Goal: Transaction & Acquisition: Purchase product/service

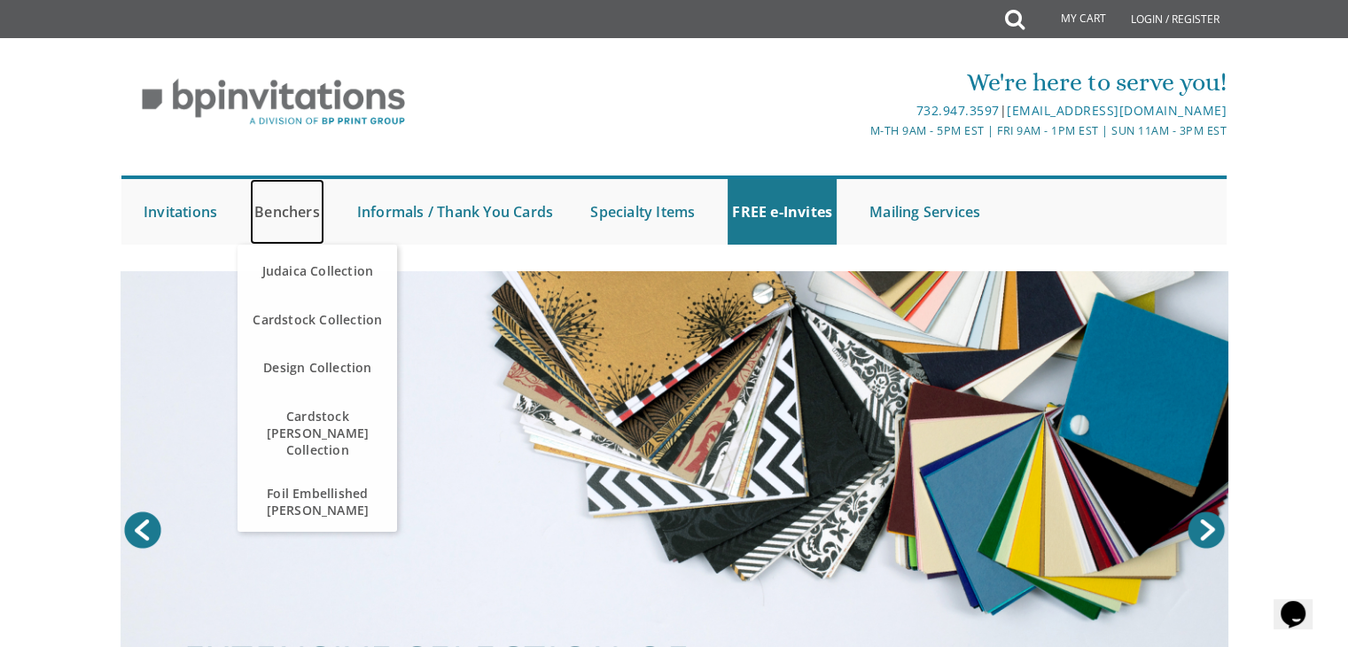
click at [301, 208] on link "Benchers" at bounding box center [287, 212] width 74 height 66
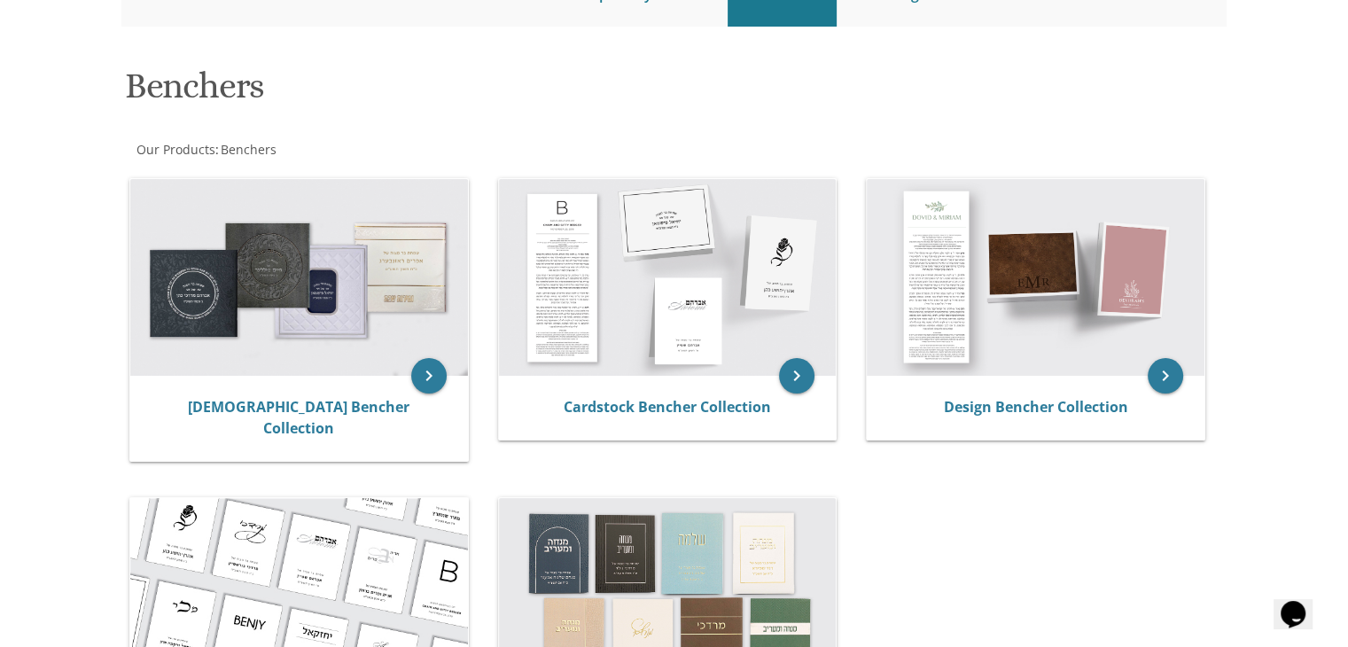
scroll to position [229, 0]
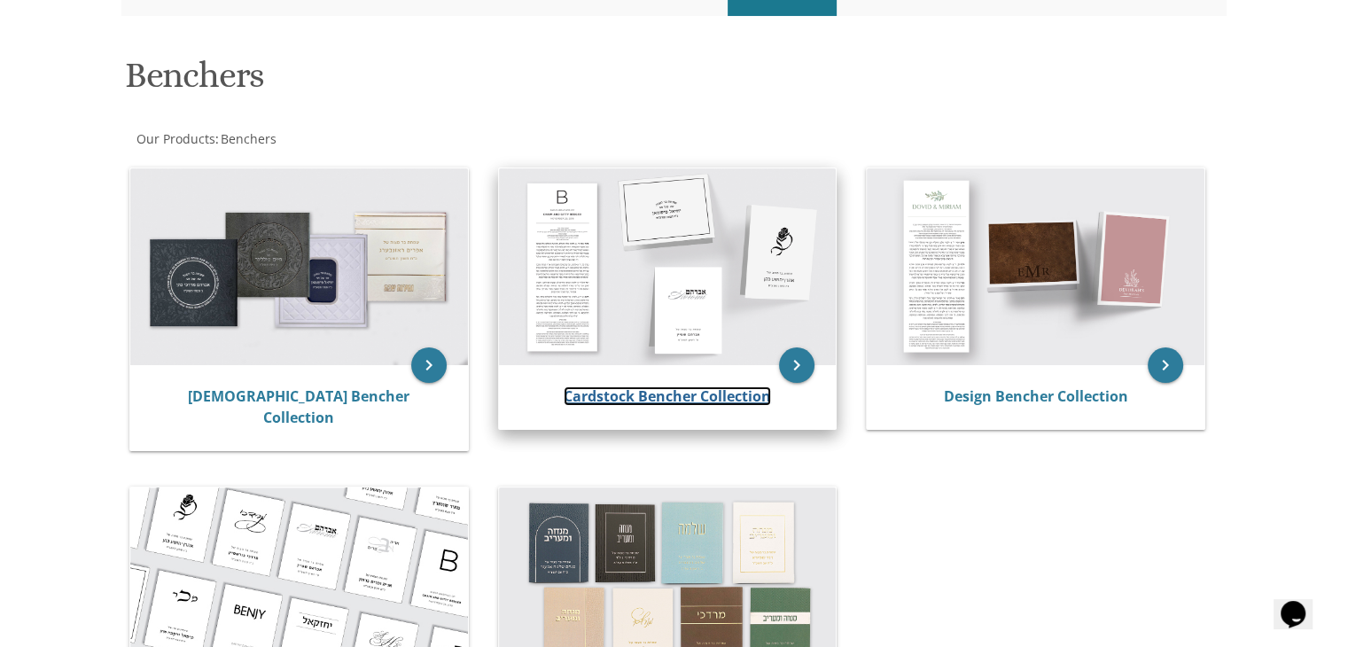
click at [627, 400] on link "Cardstock Bencher Collection" at bounding box center [667, 395] width 207 height 19
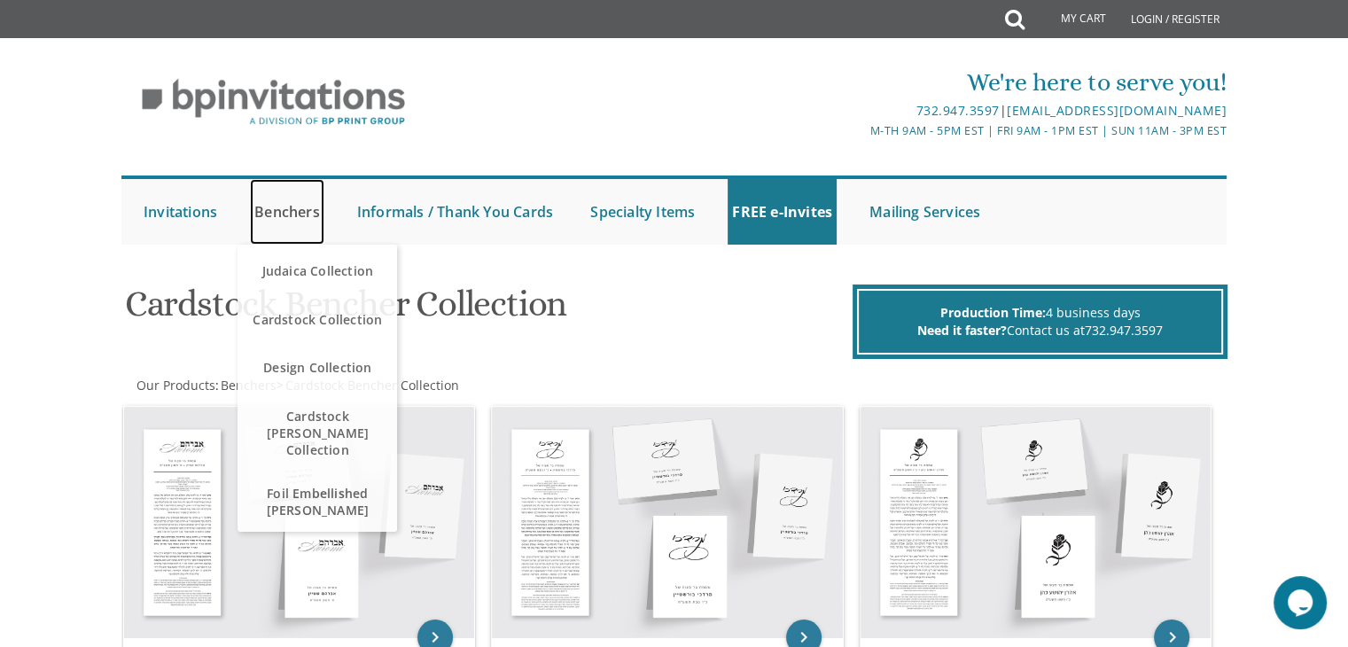
click at [284, 213] on link "Benchers" at bounding box center [287, 212] width 74 height 66
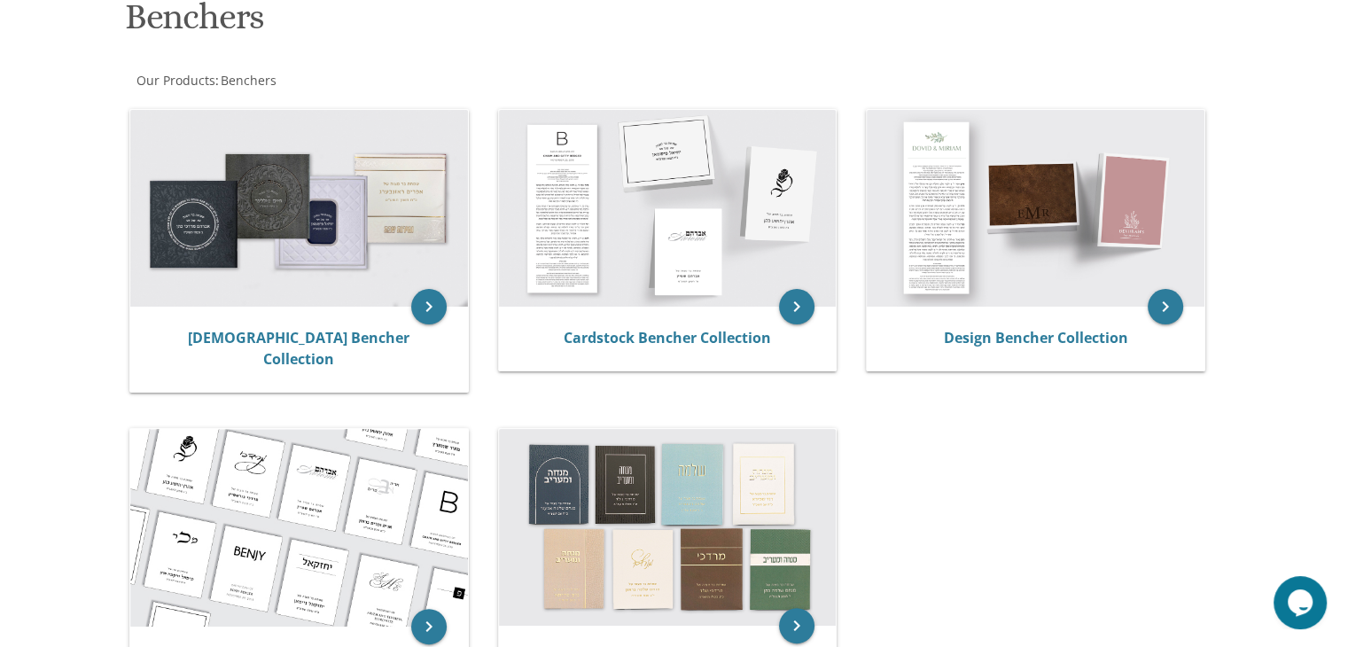
scroll to position [289, 0]
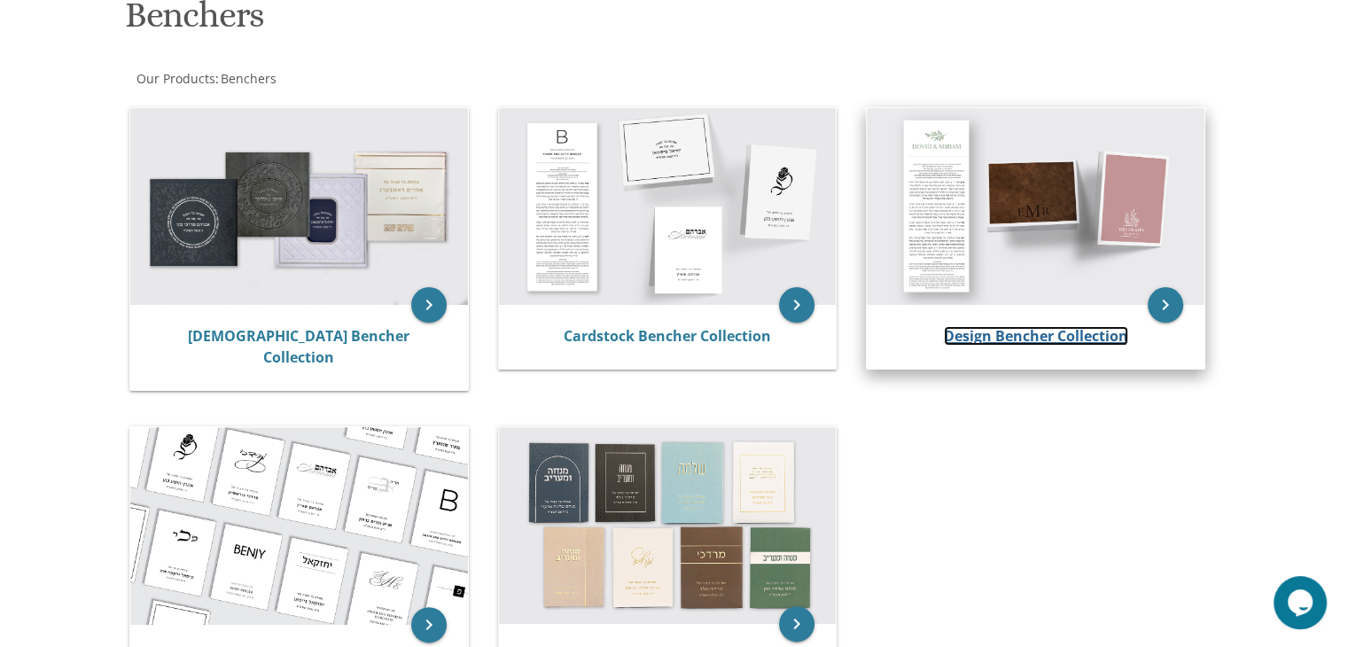
click at [1040, 334] on link "Design Bencher Collection" at bounding box center [1036, 335] width 184 height 19
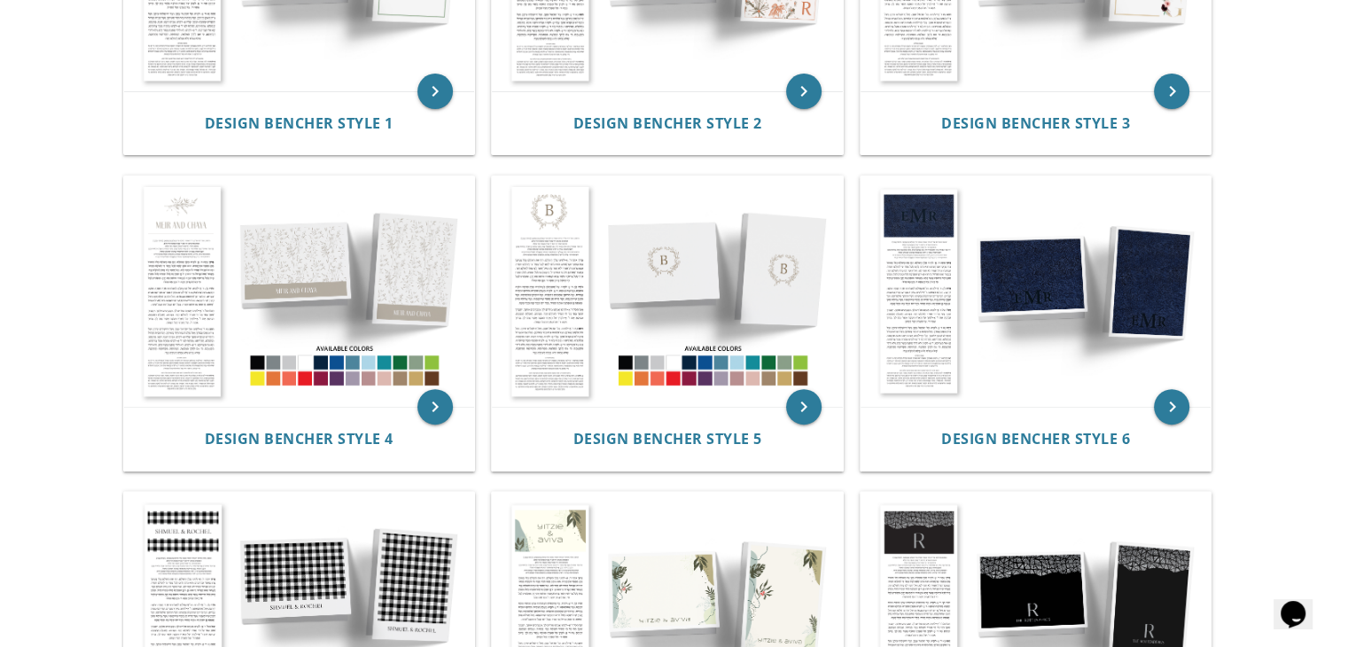
scroll to position [596, 0]
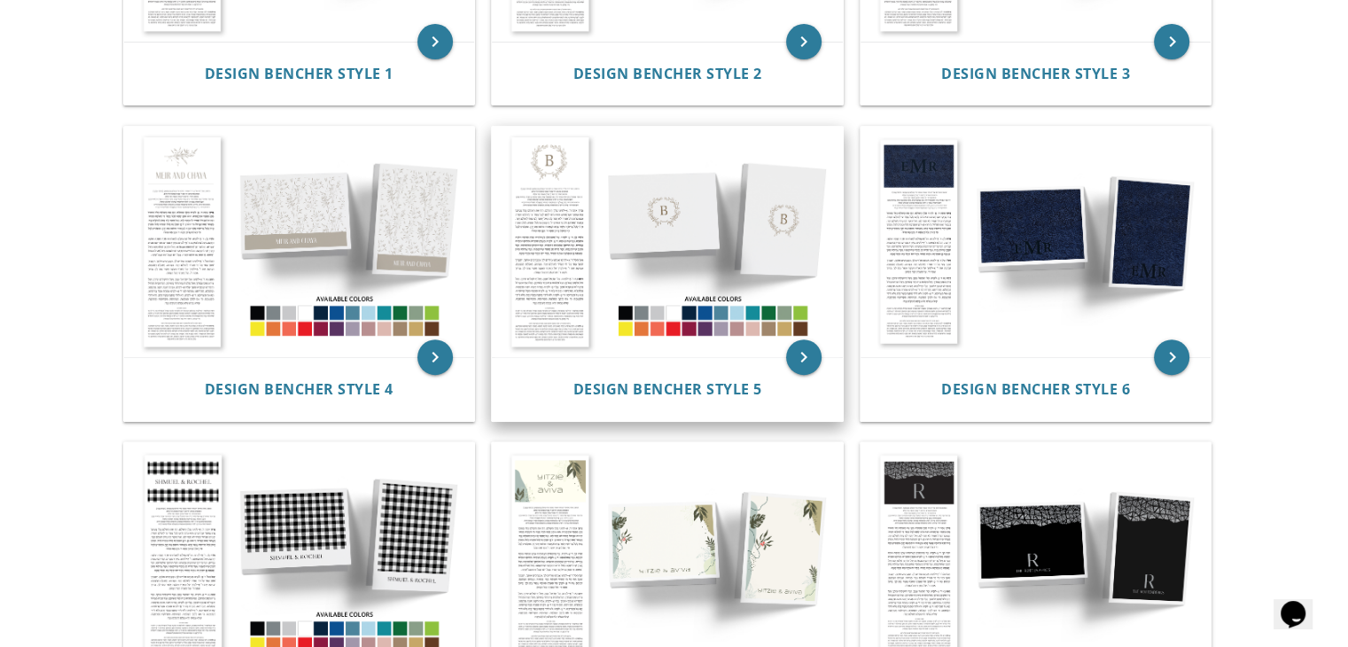
click at [529, 225] on img at bounding box center [667, 242] width 351 height 230
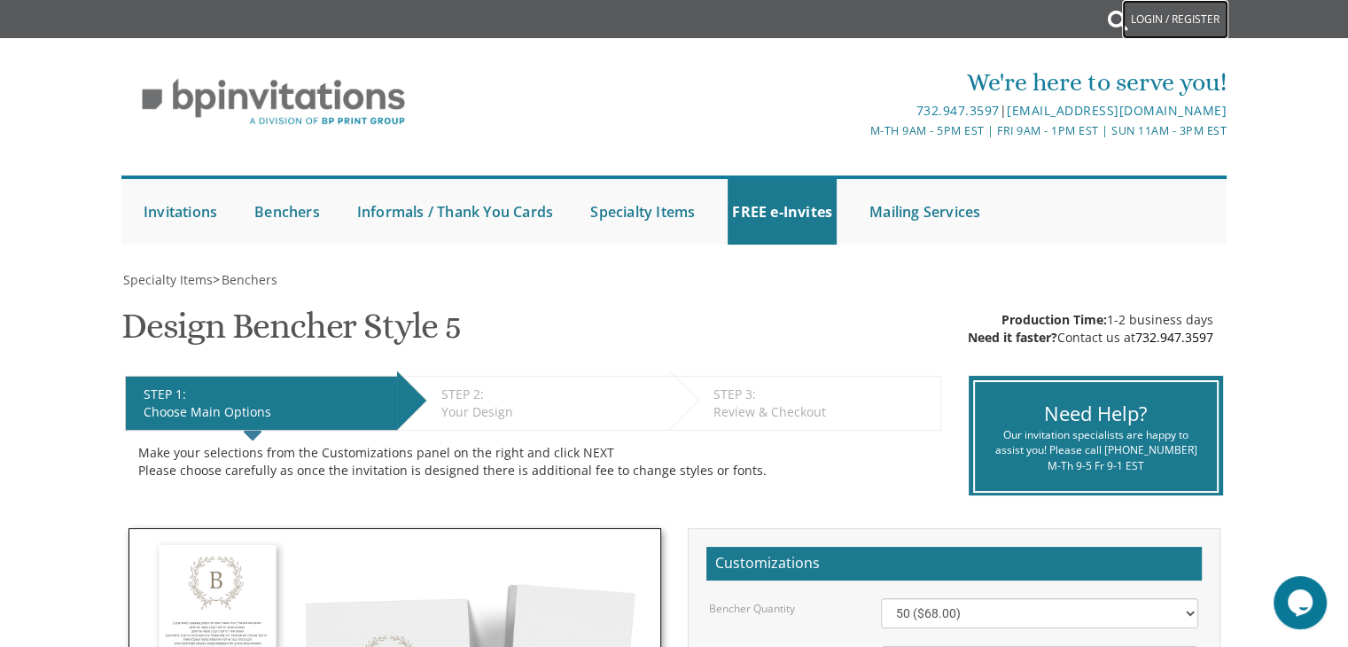
click at [1164, 16] on link "Login / Register" at bounding box center [1175, 19] width 106 height 39
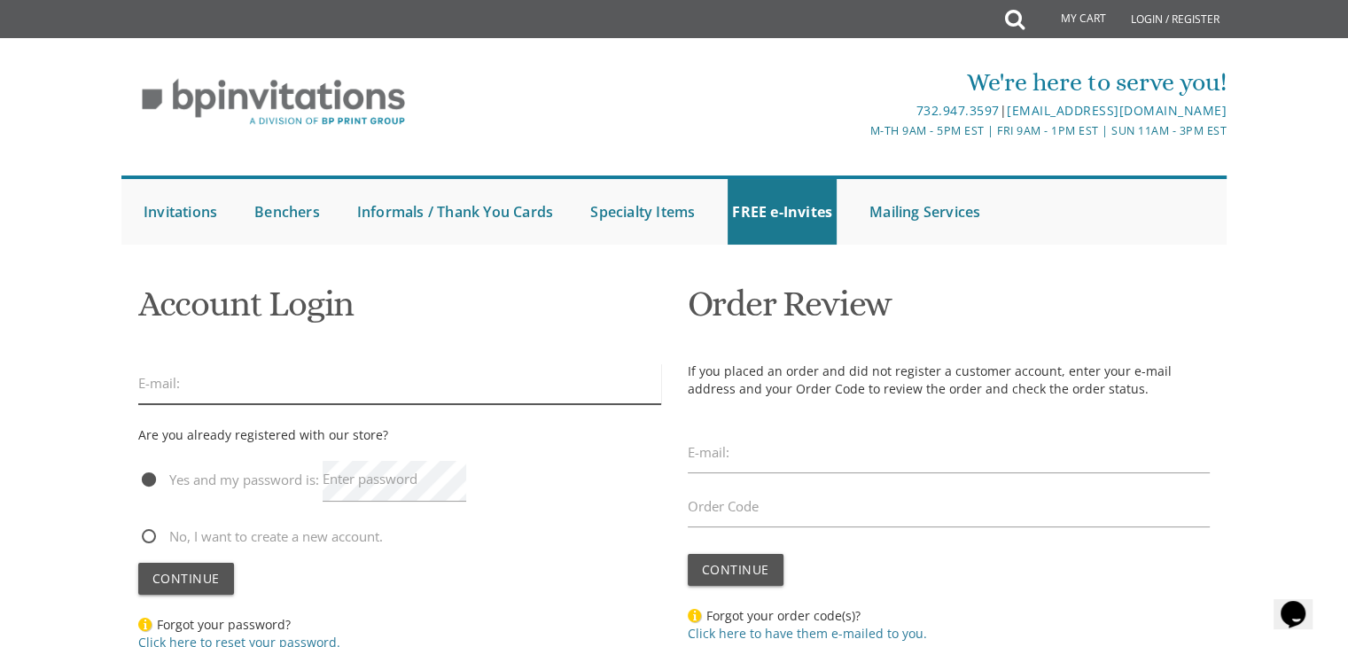
type input "hadassah415@gmail.com"
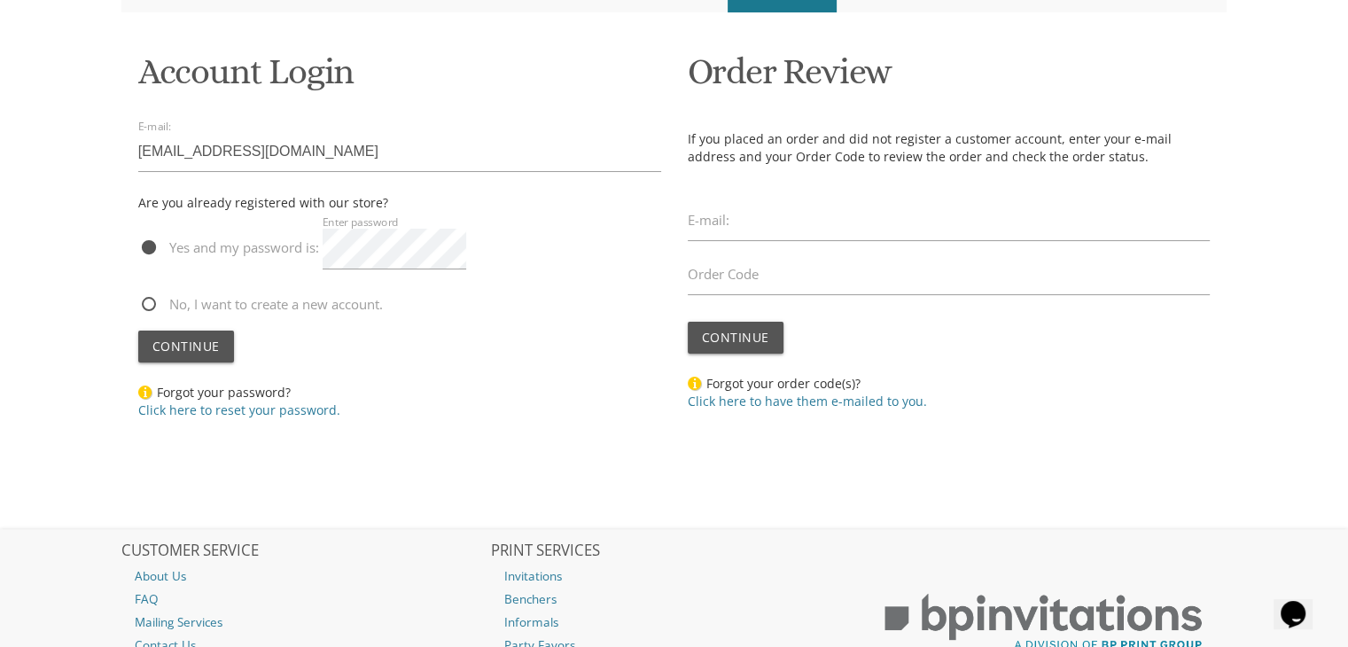
scroll to position [242, 0]
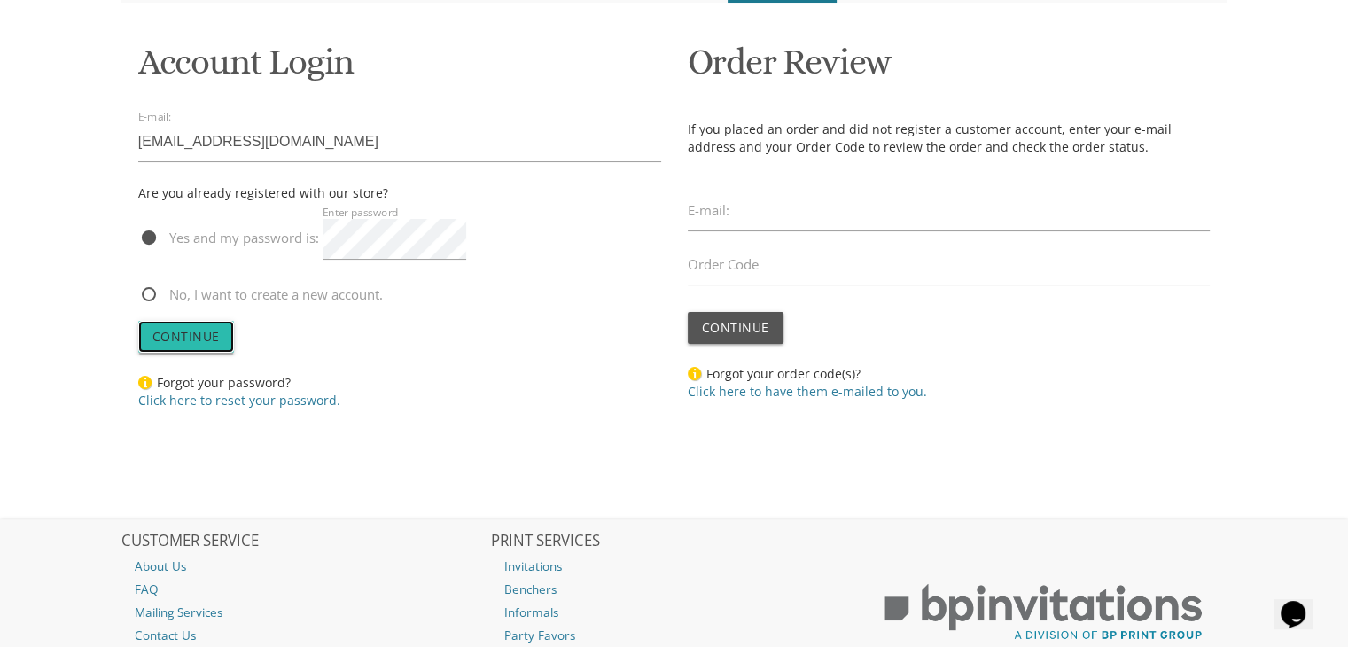
click at [167, 333] on span "Continue" at bounding box center [185, 336] width 67 height 17
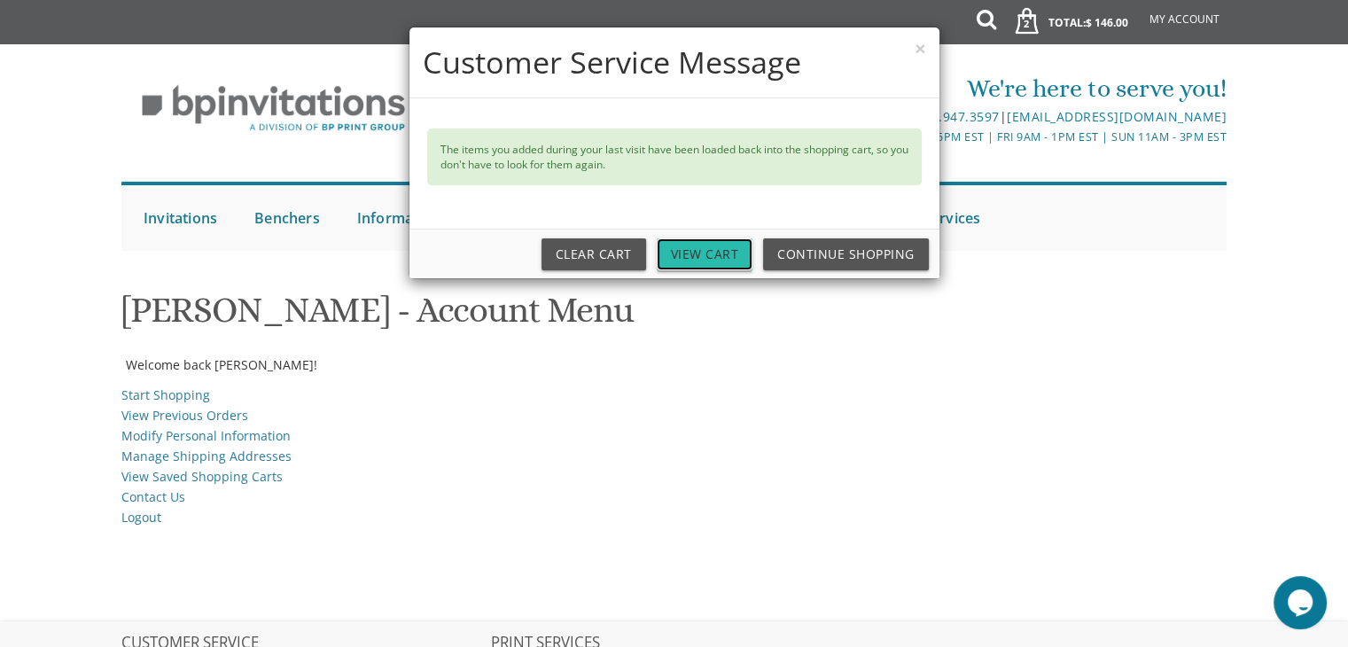
click at [691, 253] on link "View Cart" at bounding box center [705, 254] width 97 height 32
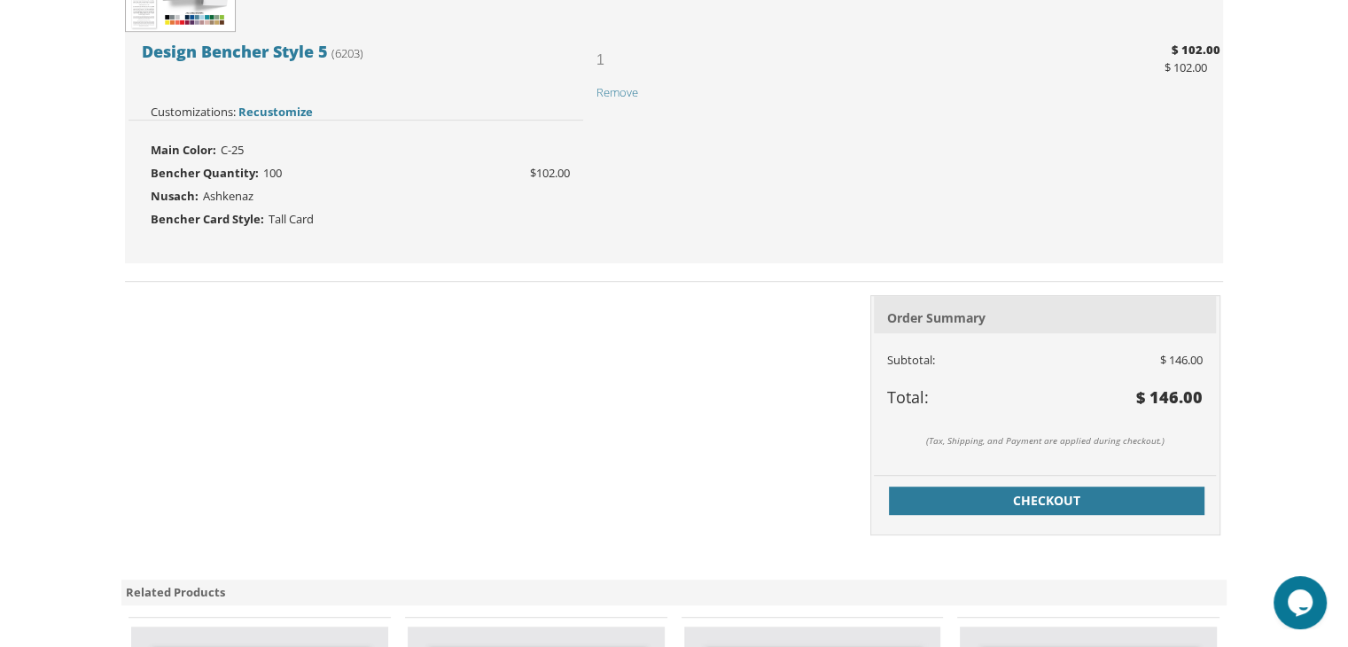
scroll to position [864, 0]
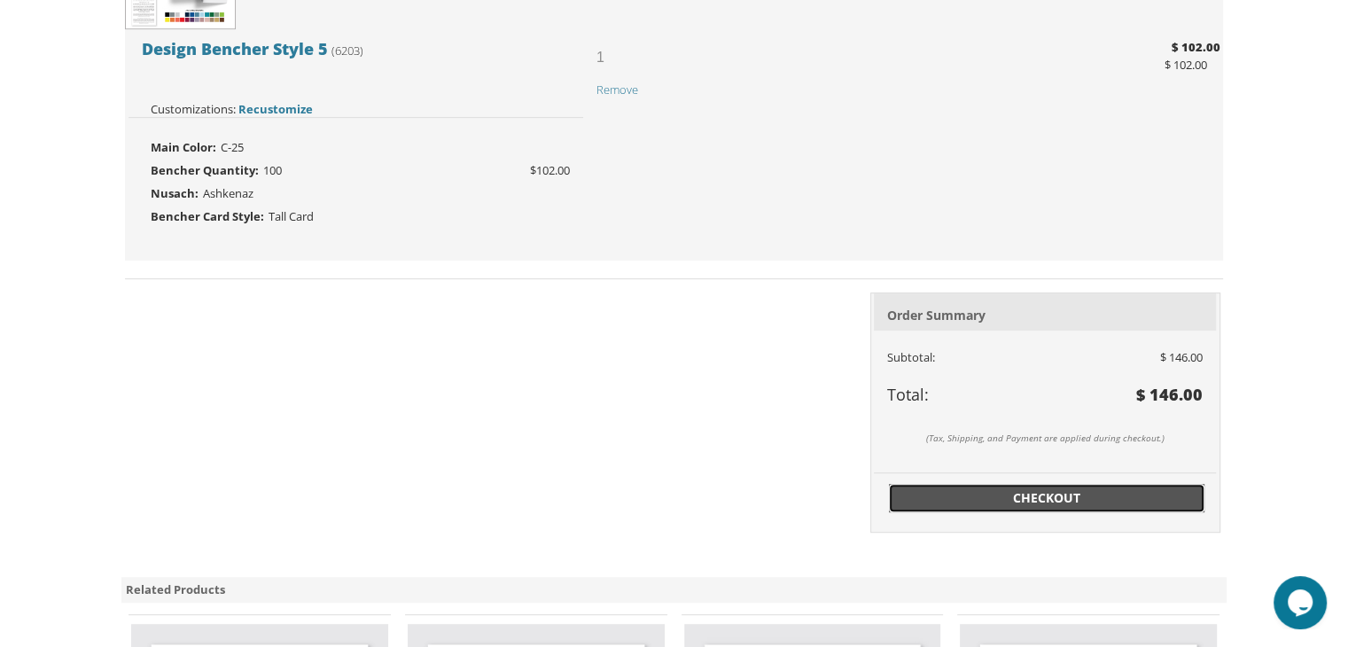
click at [1032, 491] on span "Checkout" at bounding box center [1046, 498] width 294 height 18
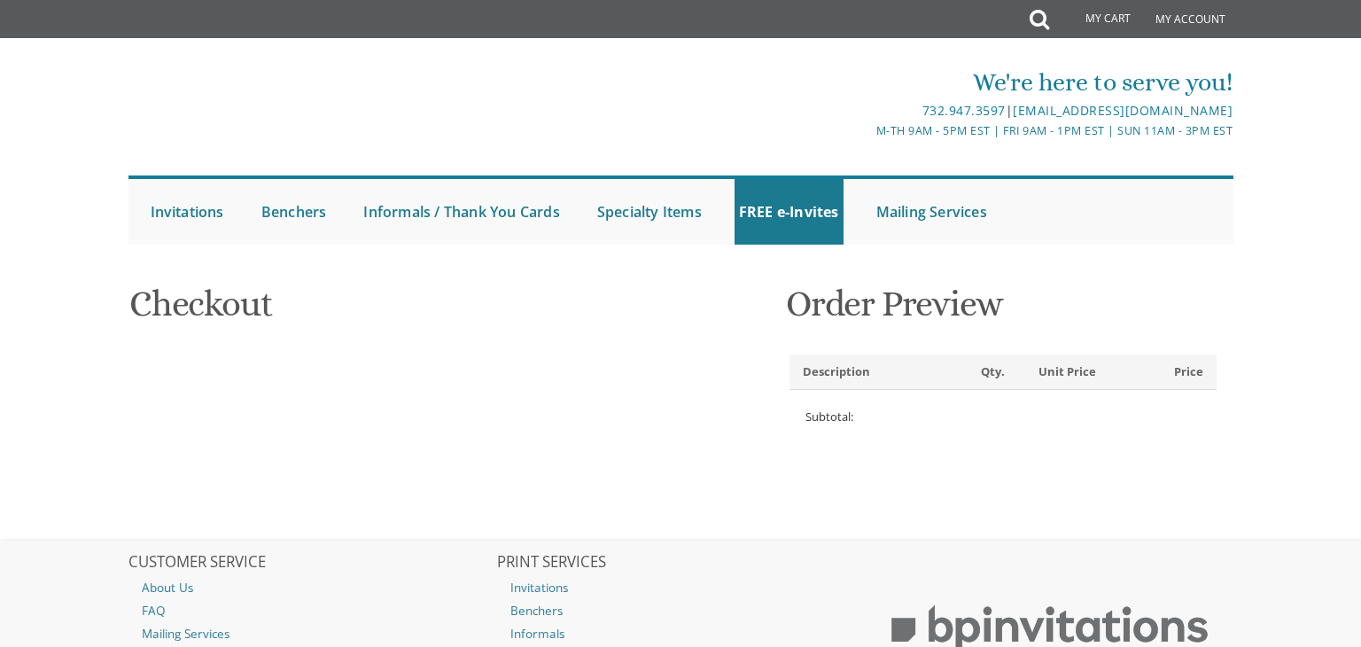
select select
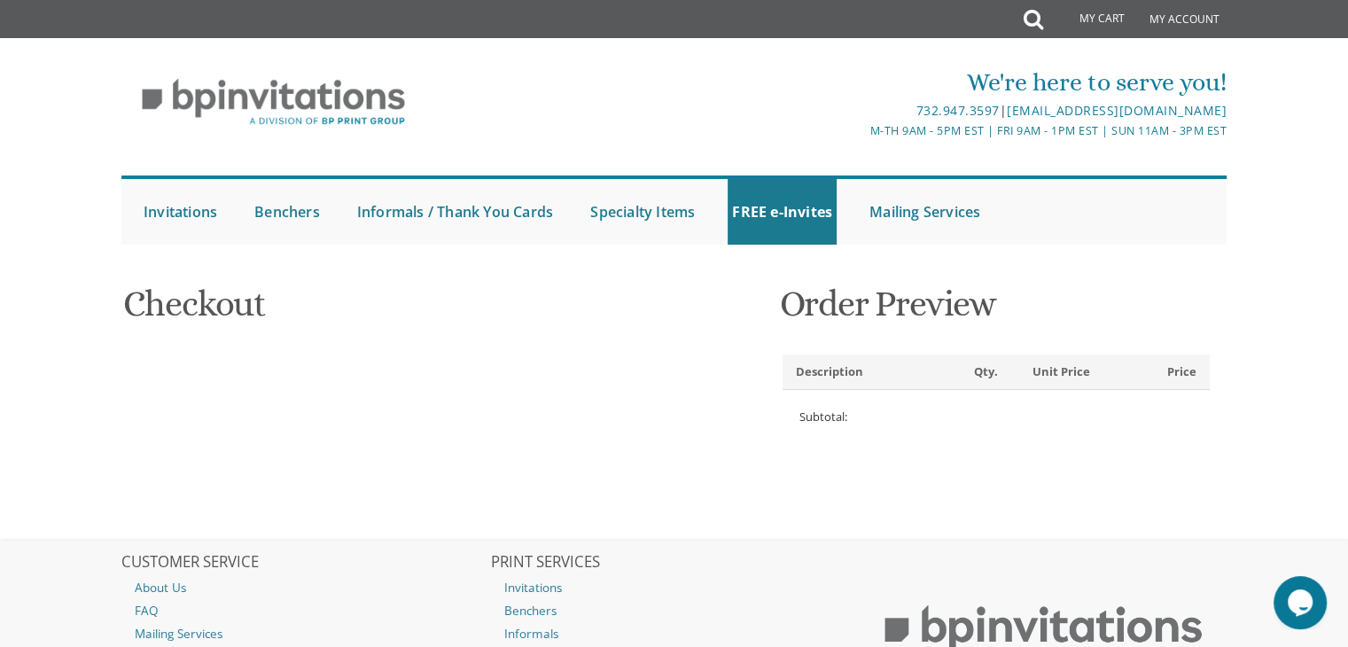
type input "Hadassah"
type input "[PERSON_NAME]"
type input "[STREET_ADDRESS]"
type input "Toms River"
type input "08755"
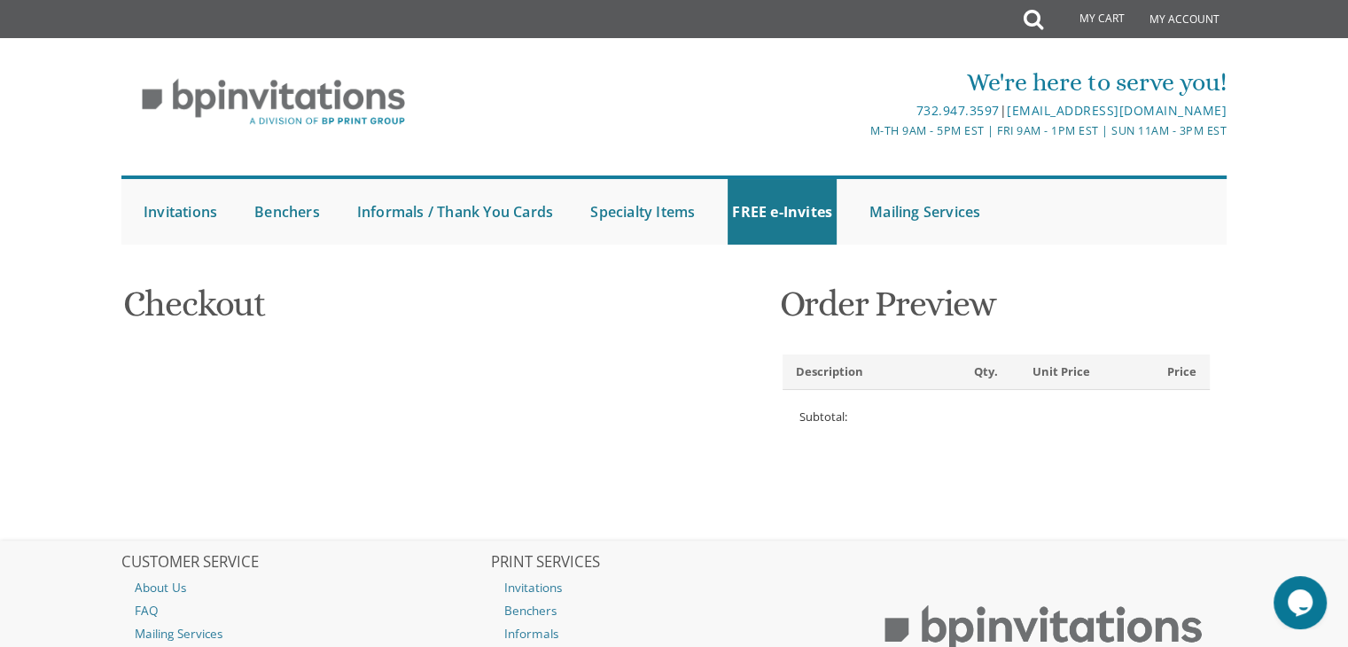
select select "US"
select select "NJ"
type input "3475254691"
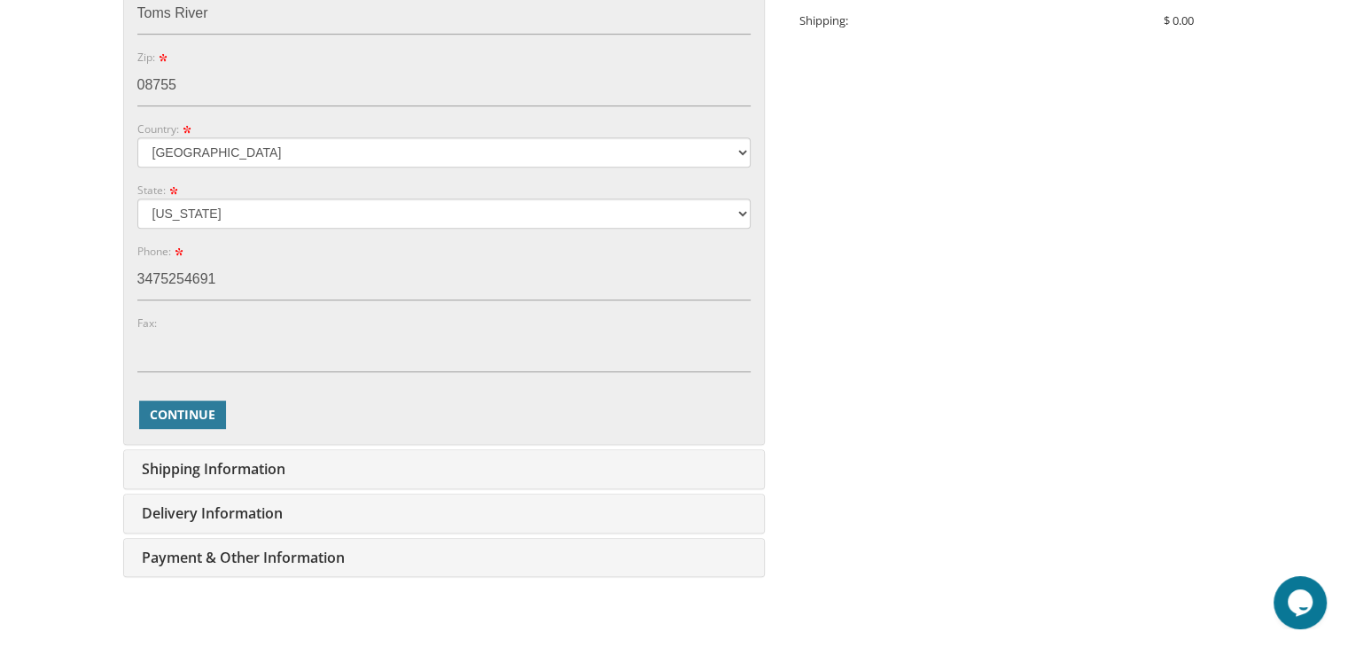
scroll to position [824, 0]
click at [199, 418] on span "Continue" at bounding box center [183, 413] width 66 height 18
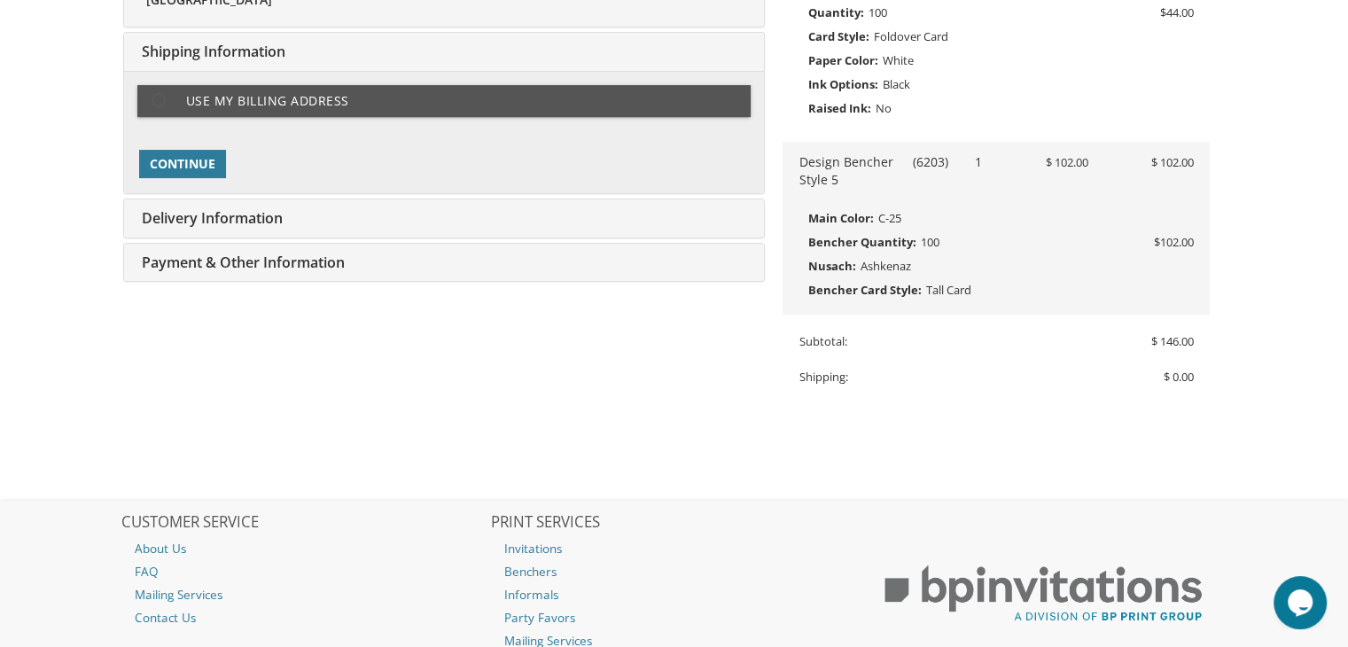
scroll to position [464, 0]
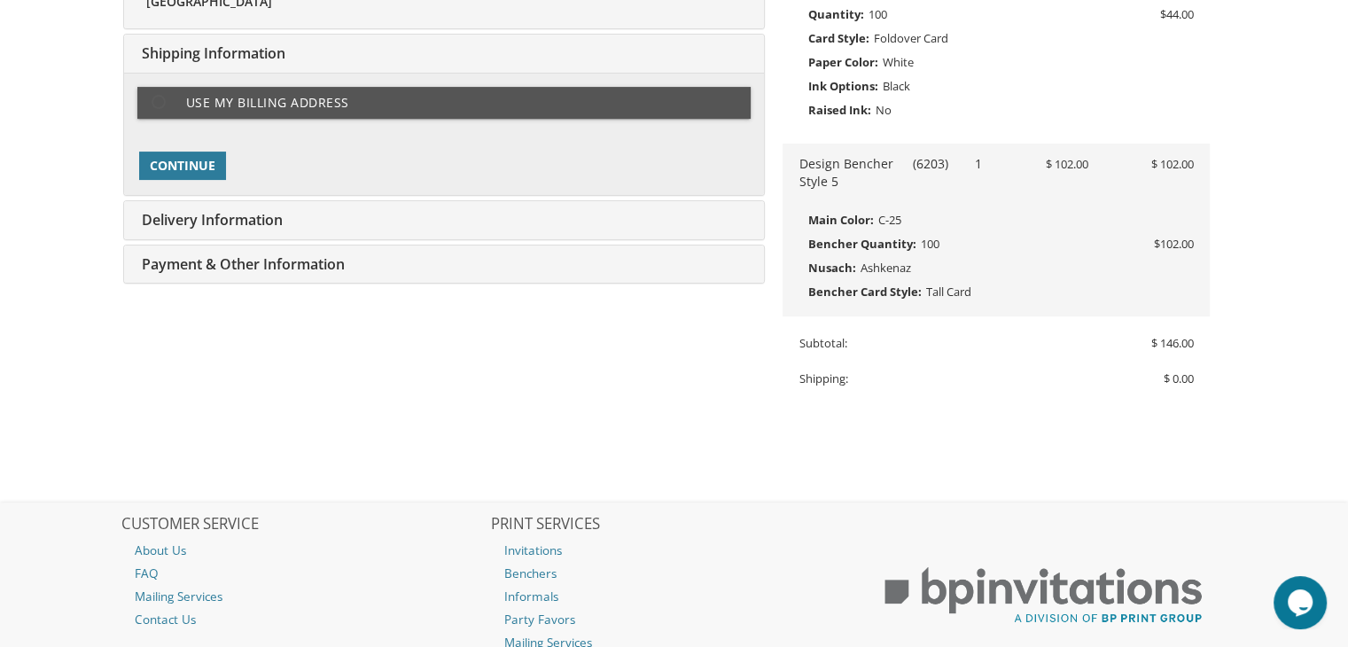
type input "hadassah415@gmail.com"
type input "159 Hundred Oaks Dr"
type input "Toms River"
type input "08755"
select select "US"
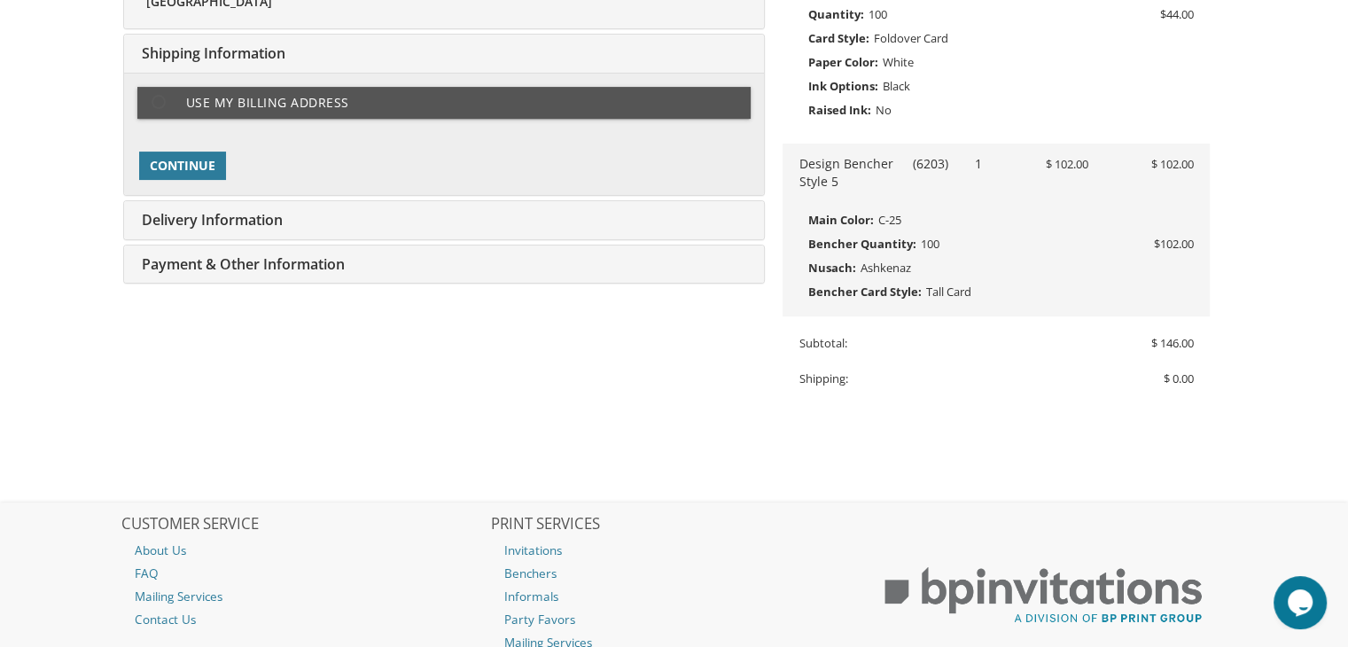
type input "3475254691"
select select "NJ"
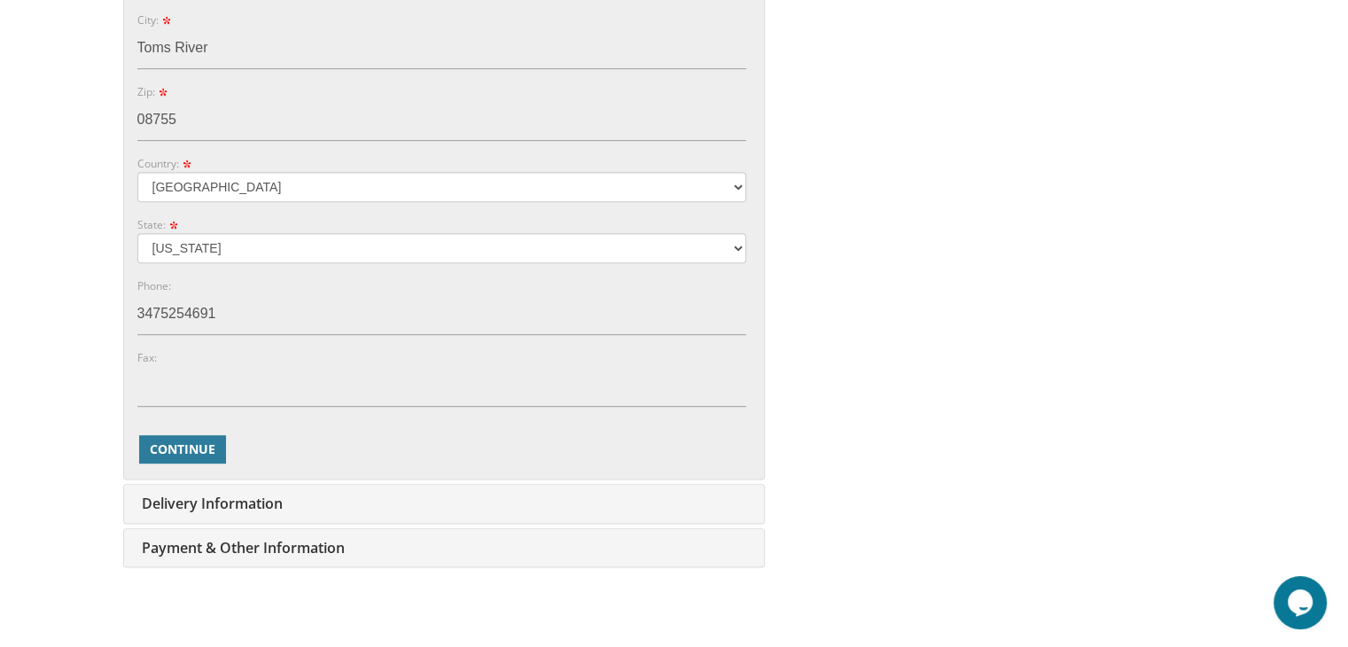
scroll to position [1003, 0]
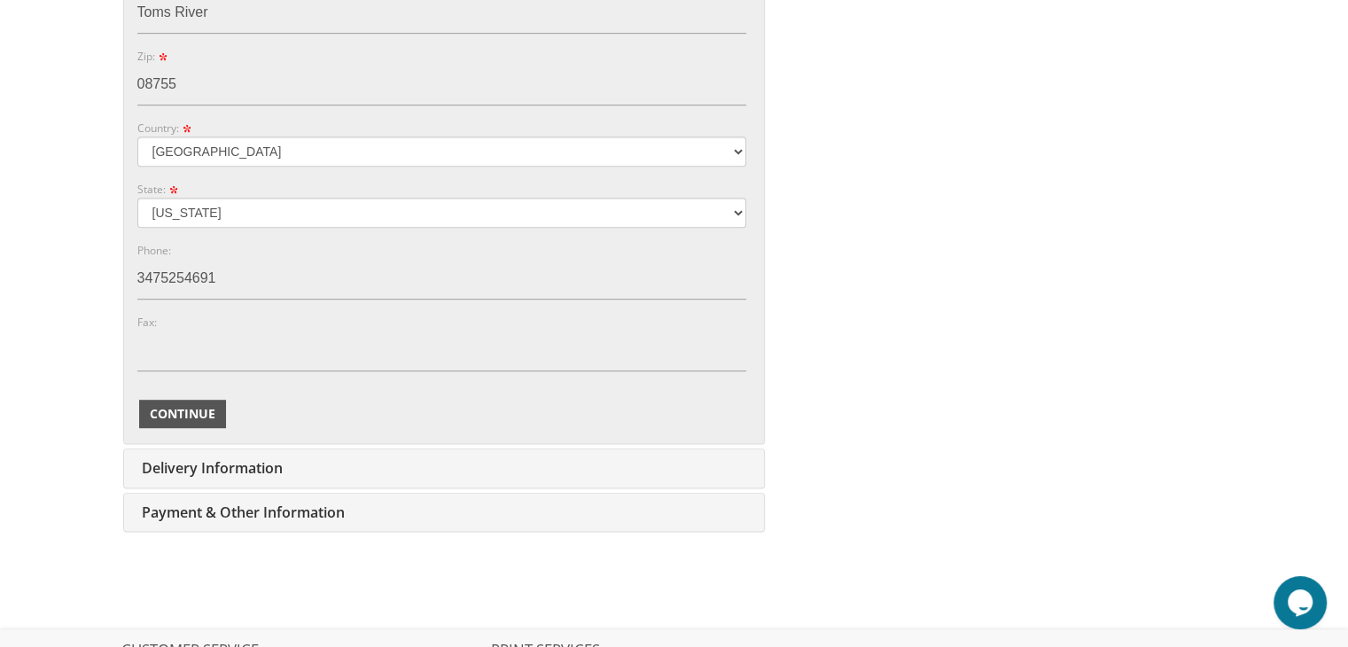
click at [190, 410] on span "Continue" at bounding box center [183, 414] width 66 height 18
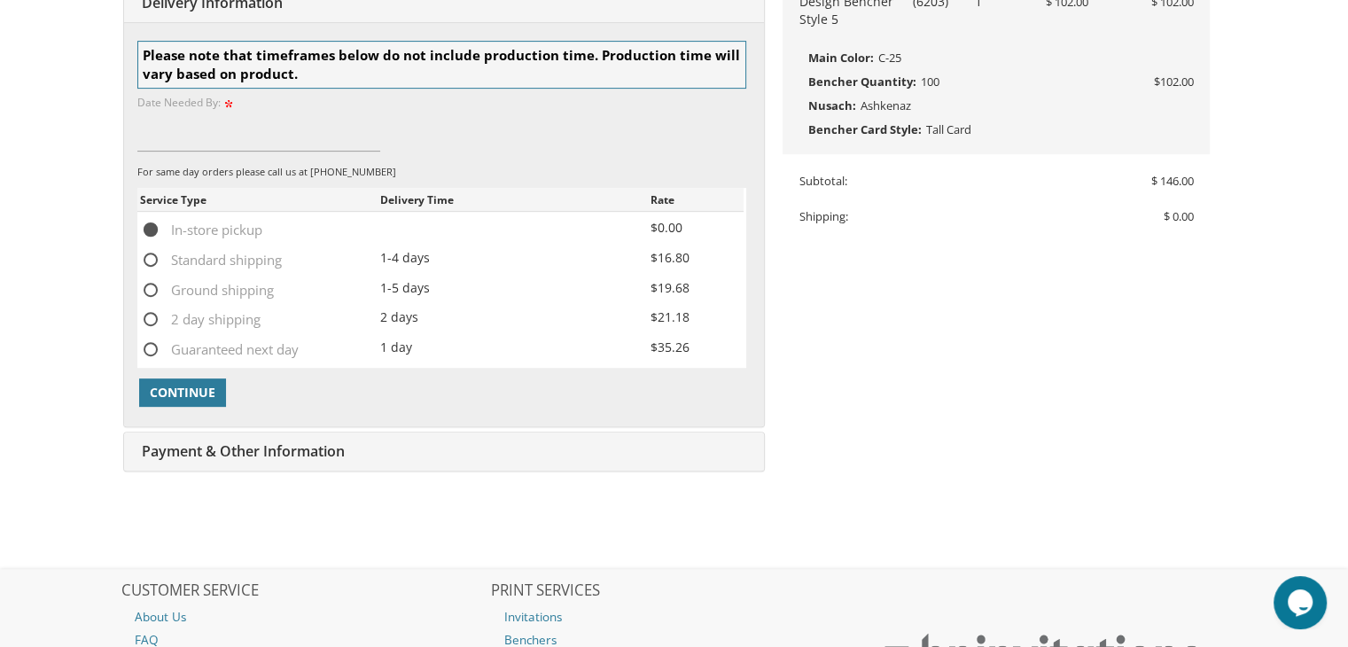
scroll to position [627, 0]
click at [184, 390] on span "Continue" at bounding box center [183, 392] width 66 height 18
type input "October"
click at [183, 388] on span "Continue" at bounding box center [183, 392] width 66 height 18
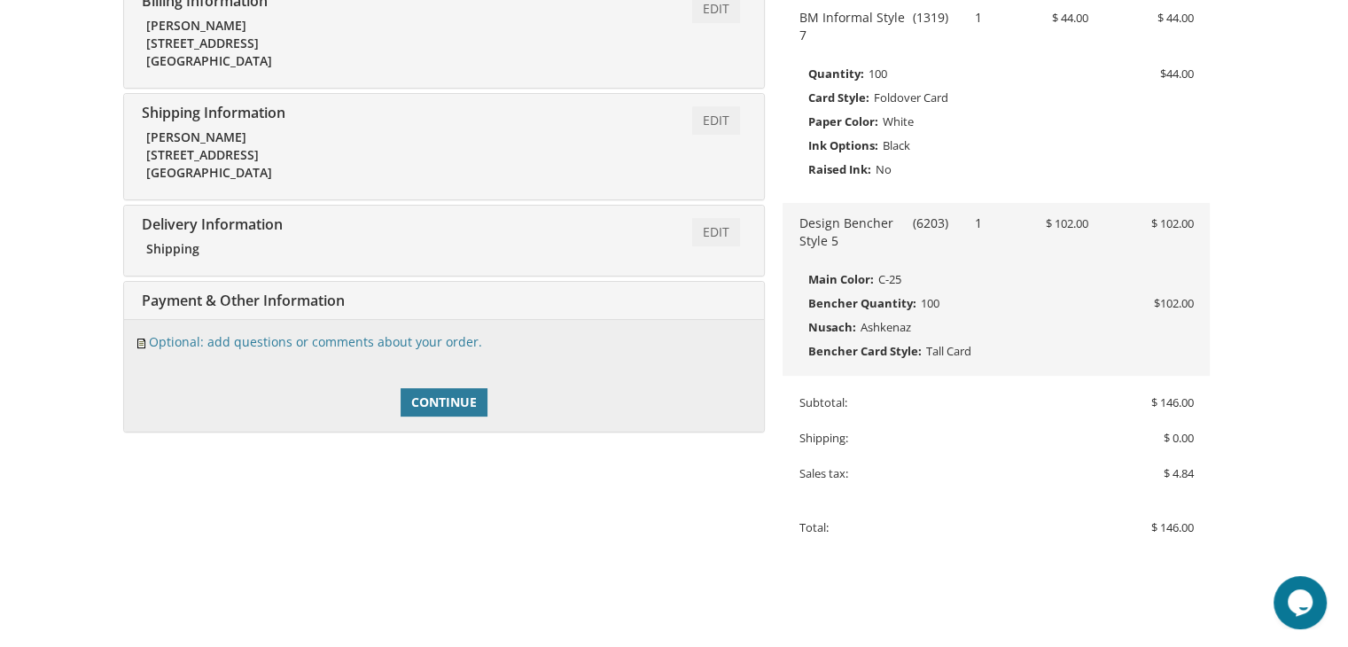
scroll to position [407, 0]
click at [470, 394] on span "Continue" at bounding box center [444, 401] width 66 height 18
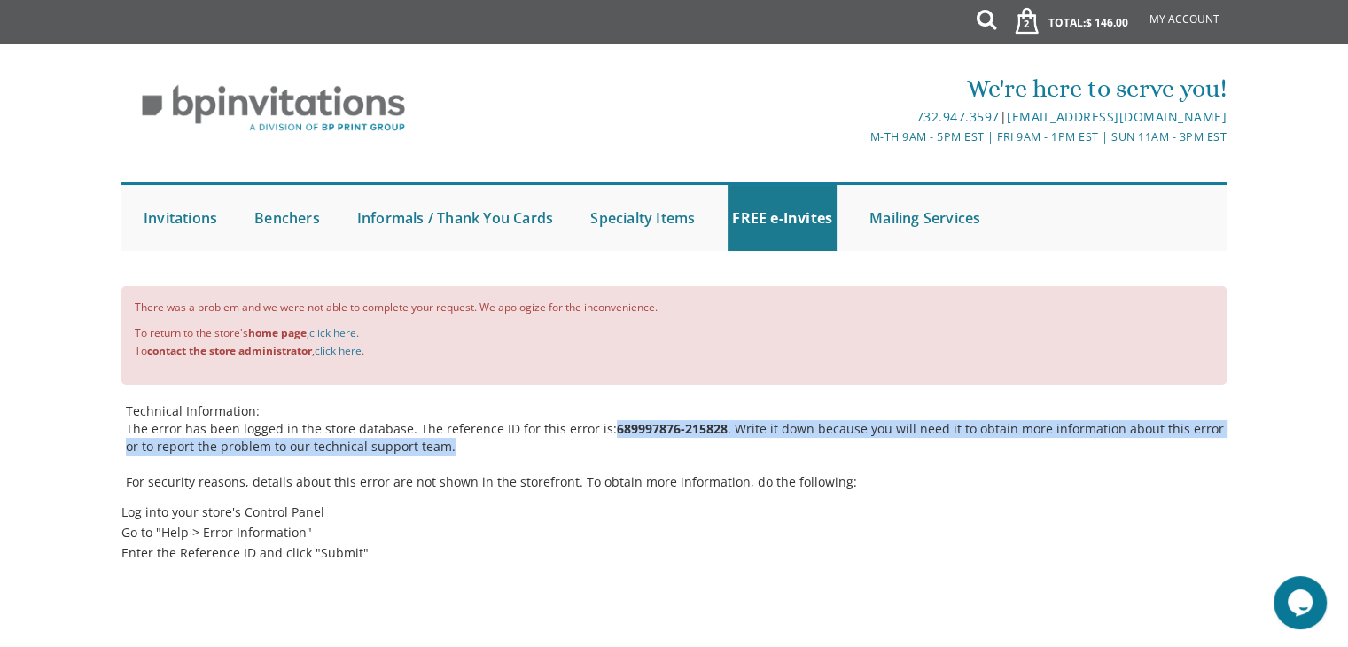
drag, startPoint x: 599, startPoint y: 427, endPoint x: 690, endPoint y: 447, distance: 93.3
click at [690, 447] on p "The error has been logged in the store database. The reference ID for this erro…" at bounding box center [676, 437] width 1101 height 35
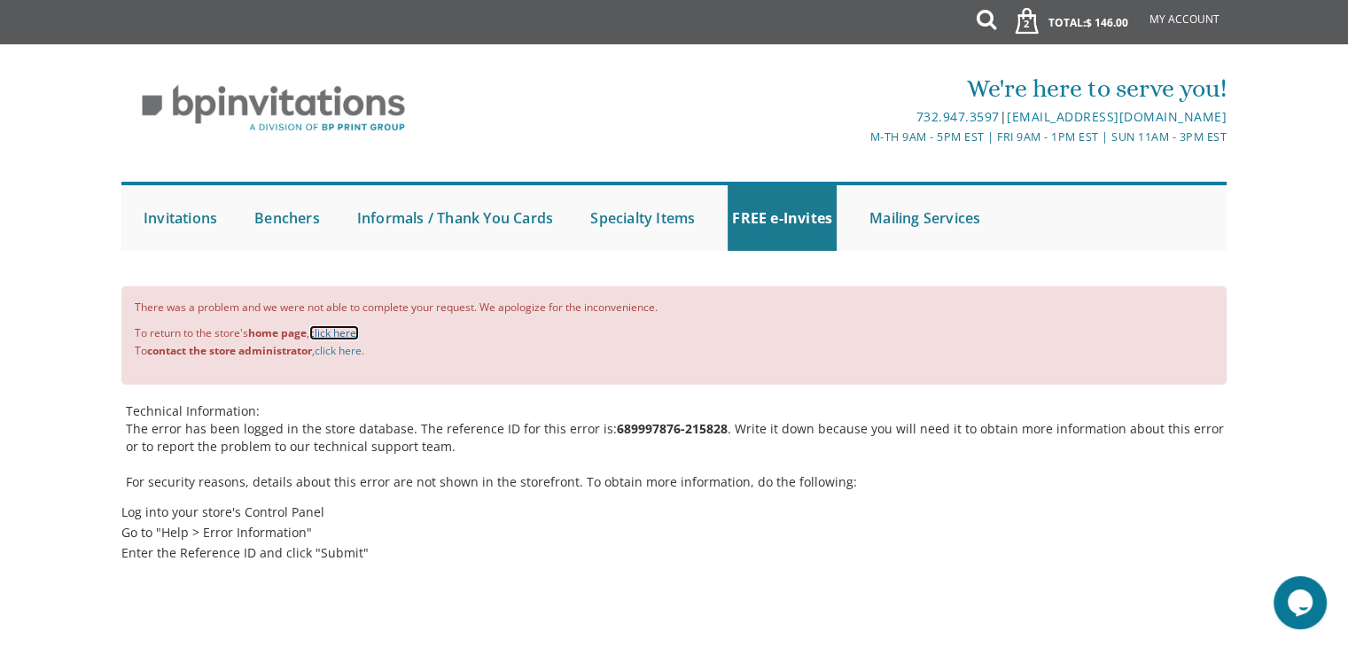
click at [335, 331] on link "click here." at bounding box center [334, 332] width 50 height 15
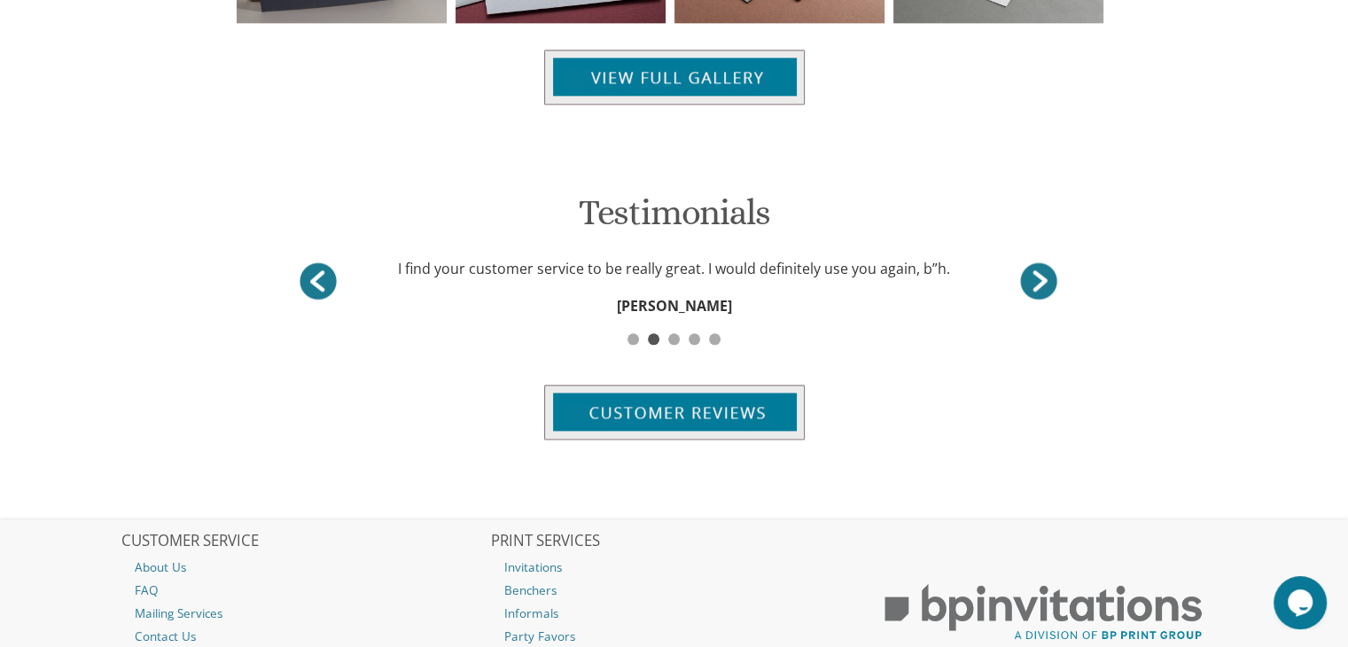
scroll to position [2322, 0]
